Goal: Complete application form

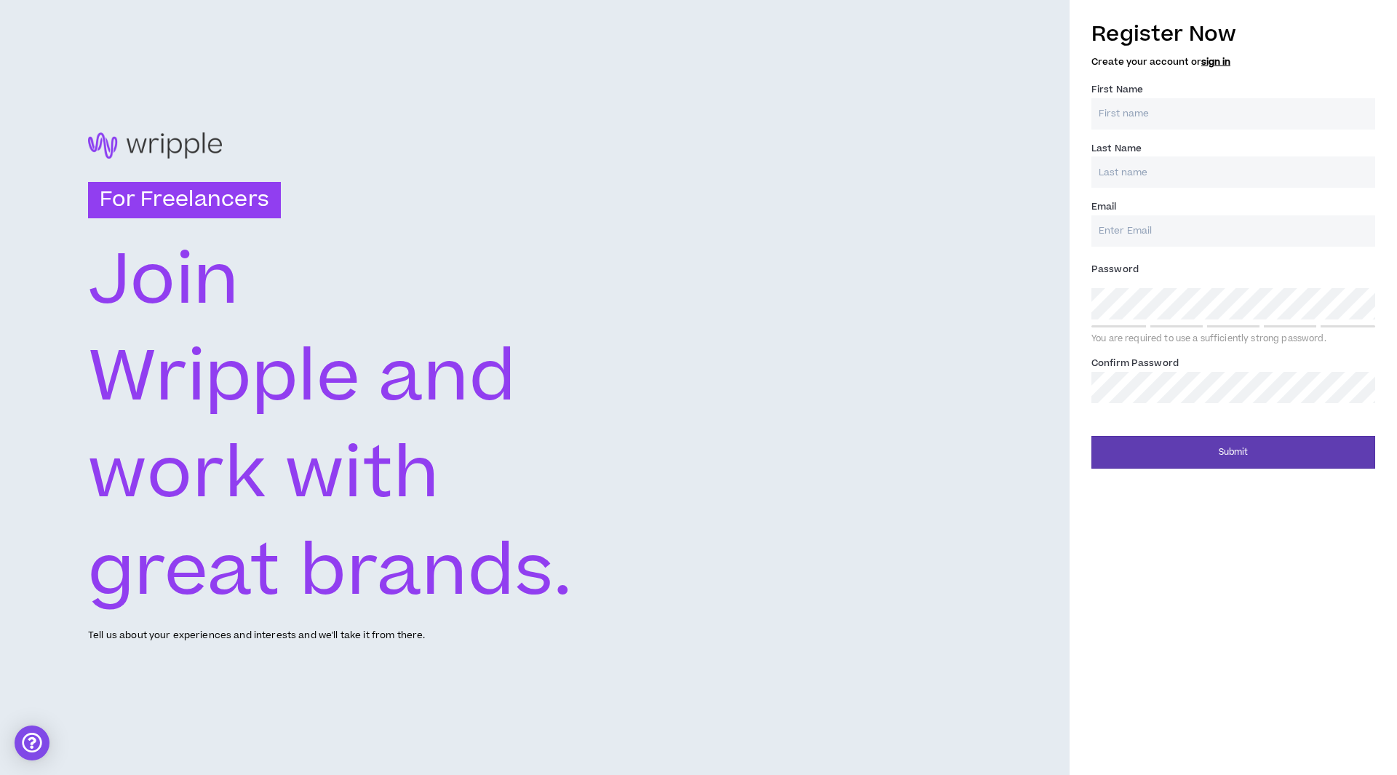
click at [1237, 104] on input "First Name *" at bounding box center [1233, 113] width 284 height 31
type input "Visma"
type input "[PERSON_NAME]"
type input "[EMAIL_ADDRESS][DOMAIN_NAME]"
type input "[PERSON_NAME]"
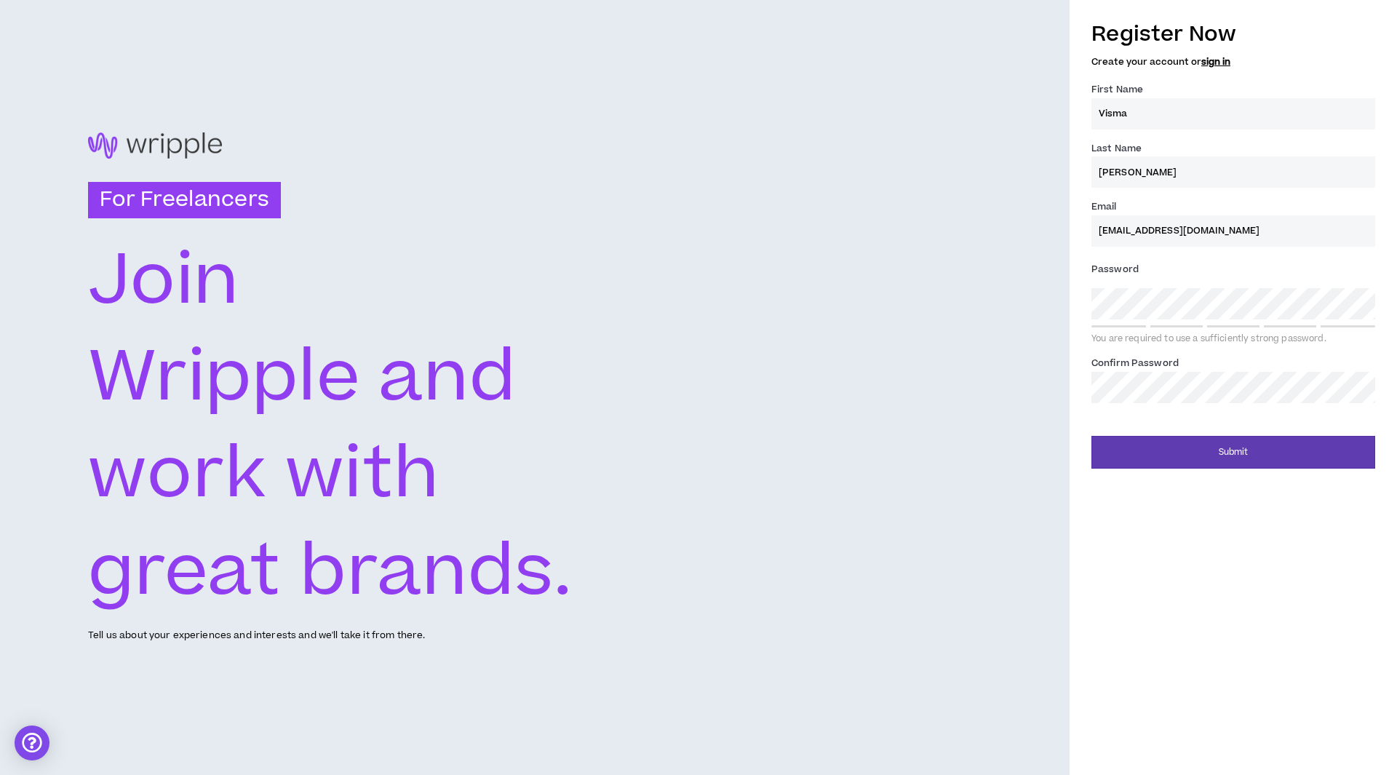
type input "[EMAIL_ADDRESS][DOMAIN_NAME]"
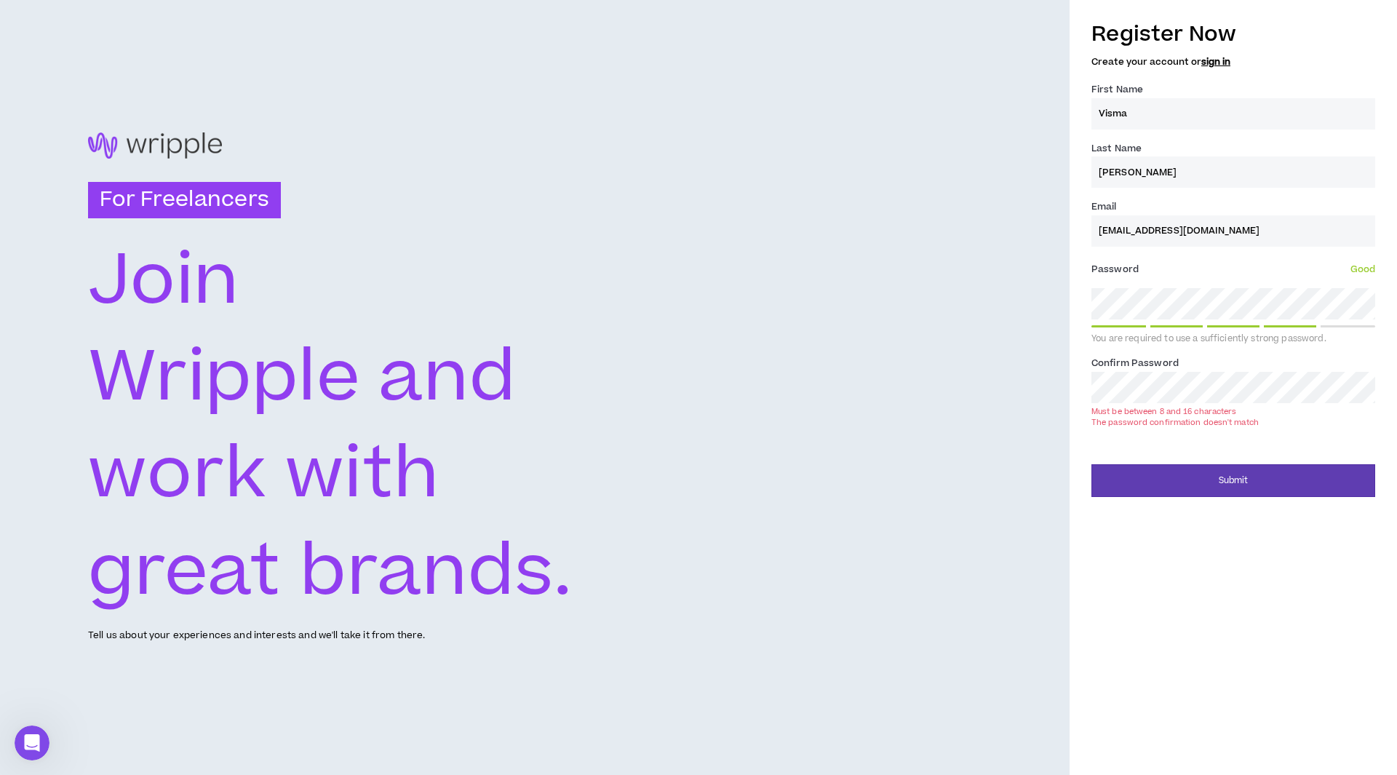
click at [1091, 464] on button "Submit" at bounding box center [1233, 480] width 284 height 33
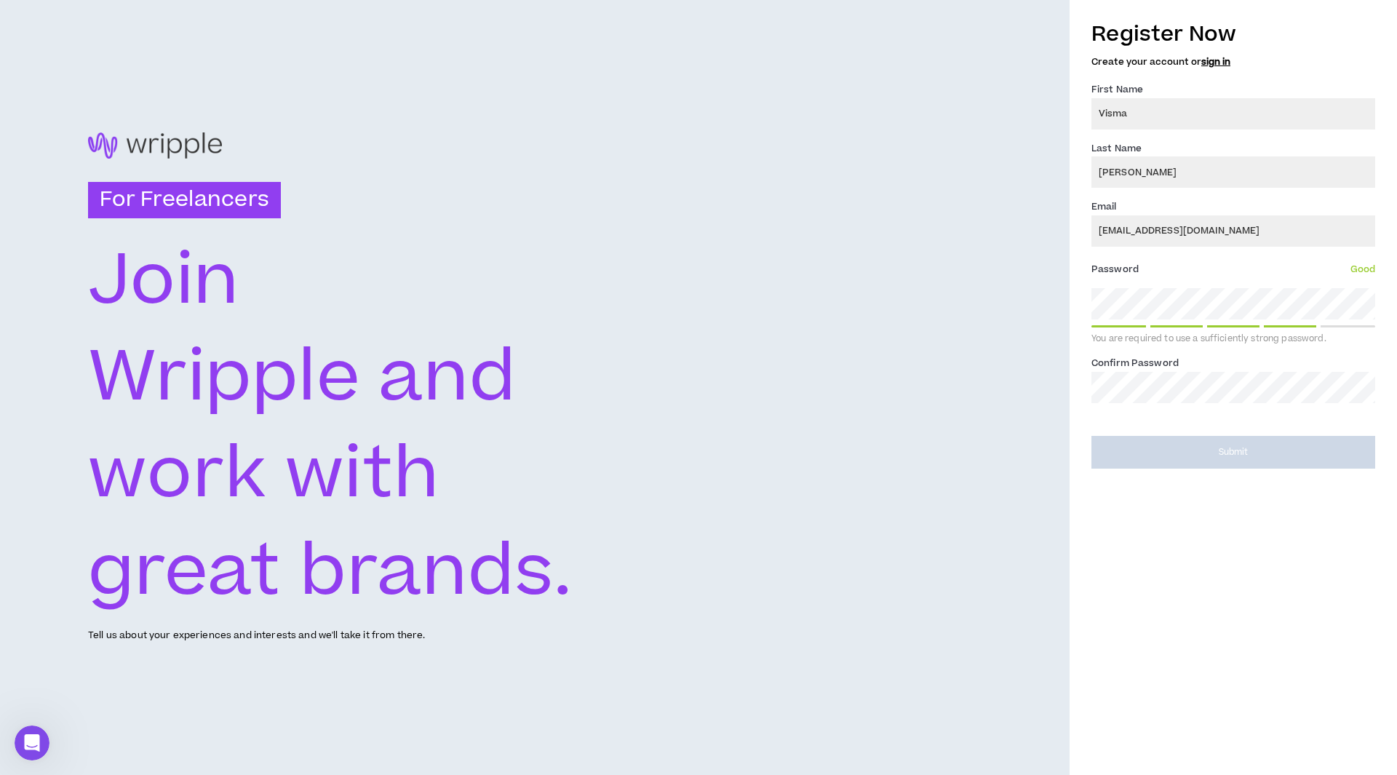
drag, startPoint x: 1238, startPoint y: 408, endPoint x: 848, endPoint y: 380, distance: 390.8
click at [836, 386] on div "For Freelancers [PERSON_NAME] and work with great brands. Tell us about your ex…" at bounding box center [534, 387] width 1069 height 775
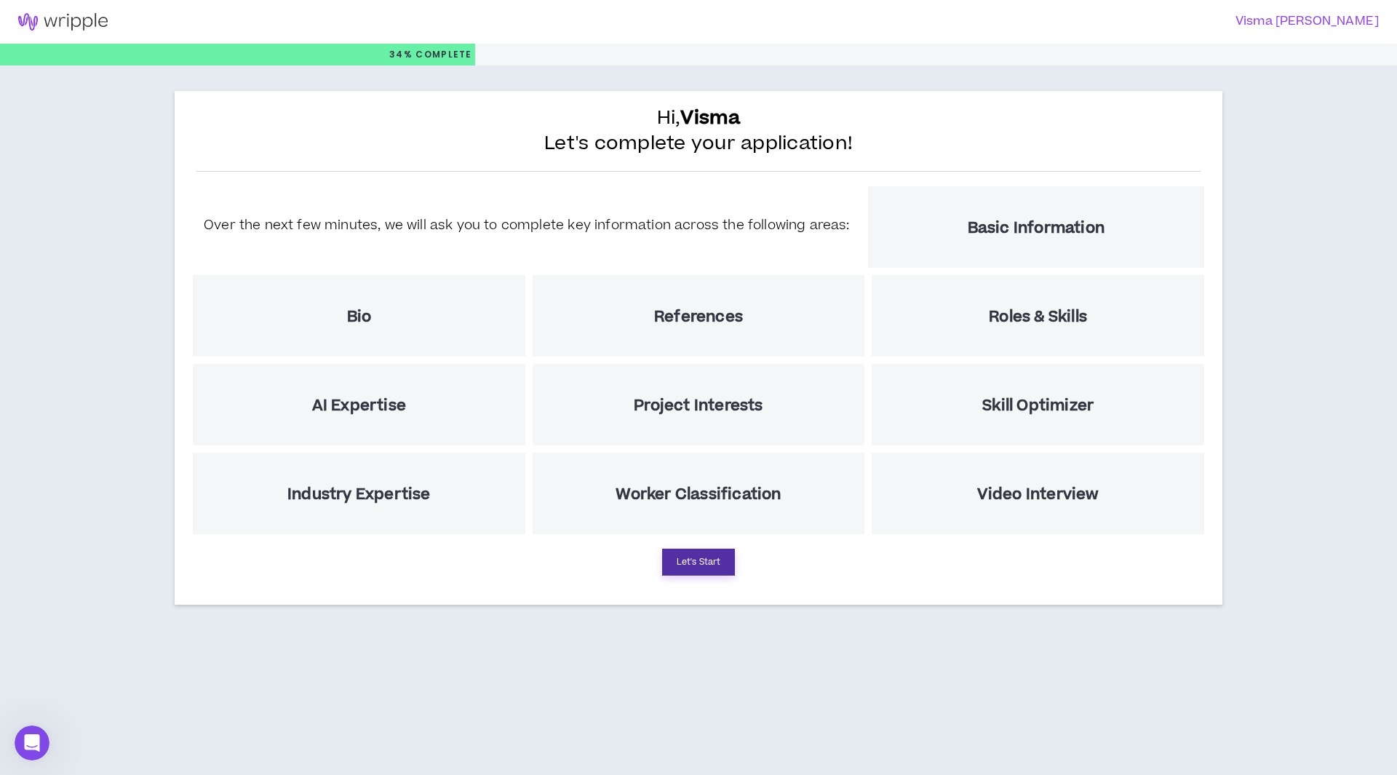
click at [728, 555] on button "Let's Start" at bounding box center [698, 561] width 73 height 27
select select "US"
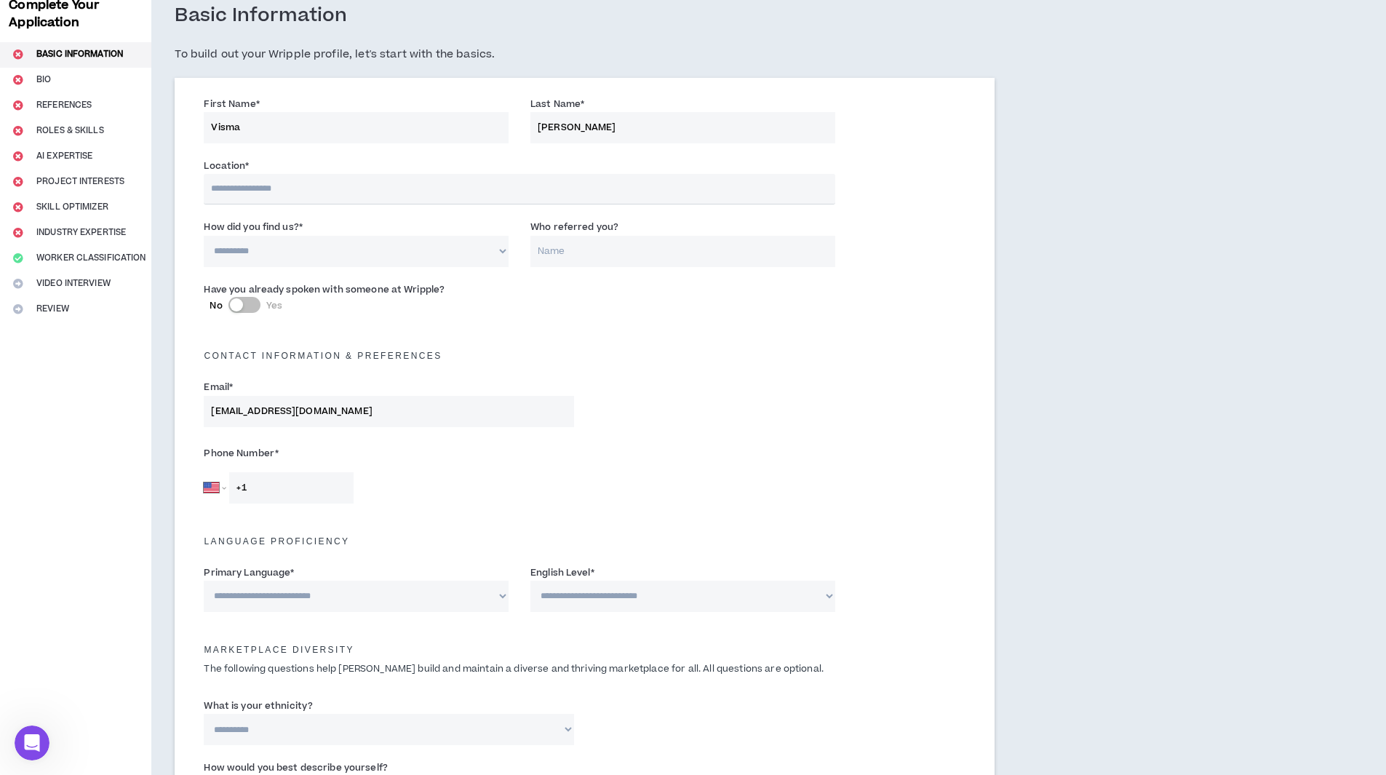
scroll to position [44, 0]
